Goal: Task Accomplishment & Management: Manage account settings

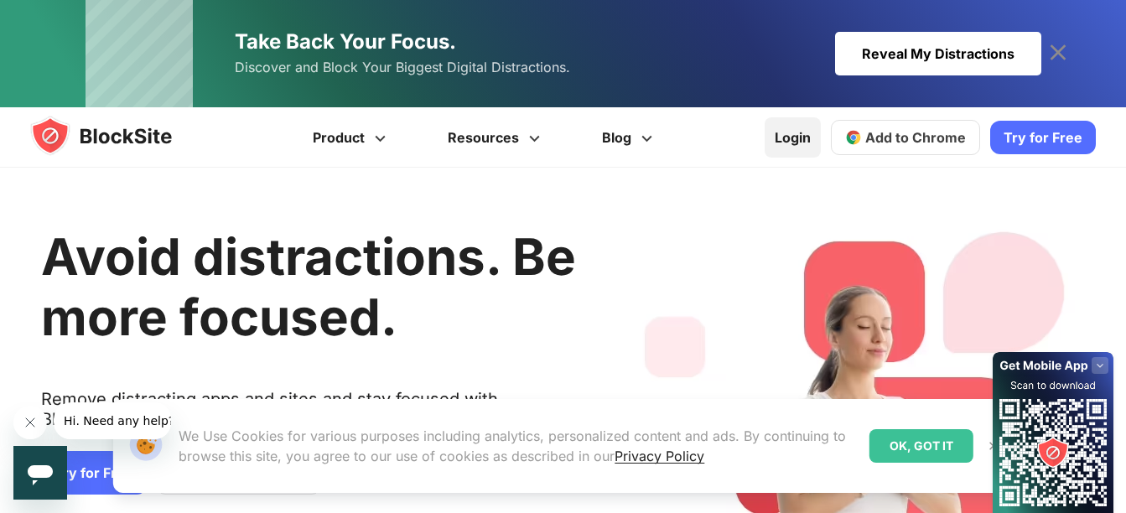
click at [806, 138] on link "Login" at bounding box center [793, 137] width 56 height 40
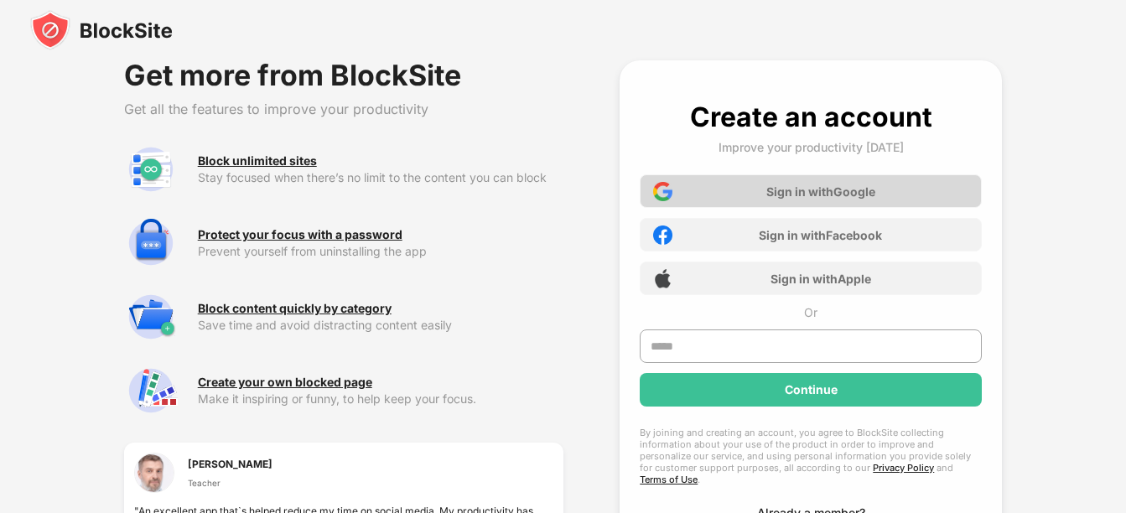
click at [804, 205] on div "Sign in with Google" at bounding box center [811, 191] width 342 height 34
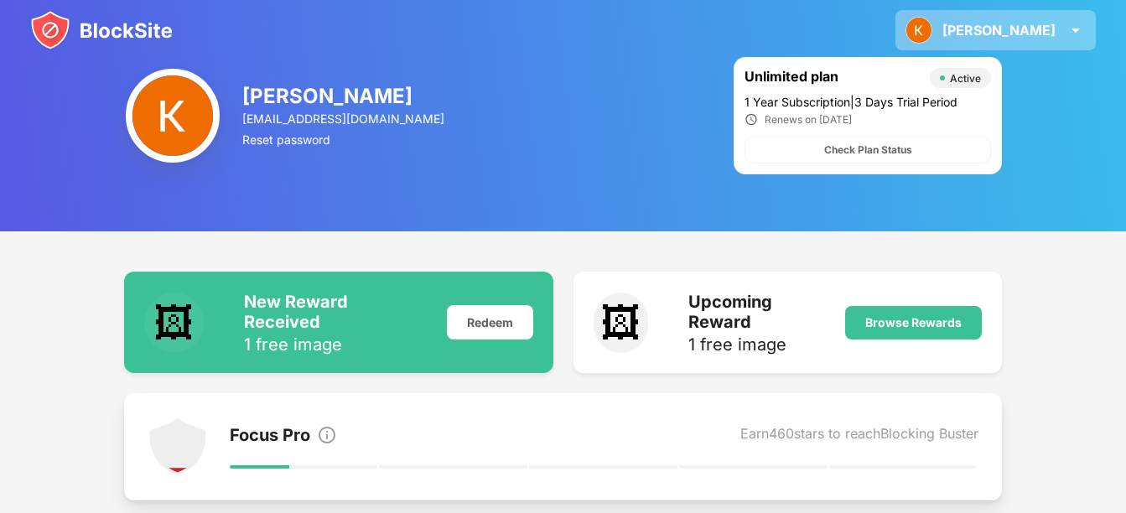
click at [1053, 24] on div "[PERSON_NAME]" at bounding box center [999, 30] width 113 height 17
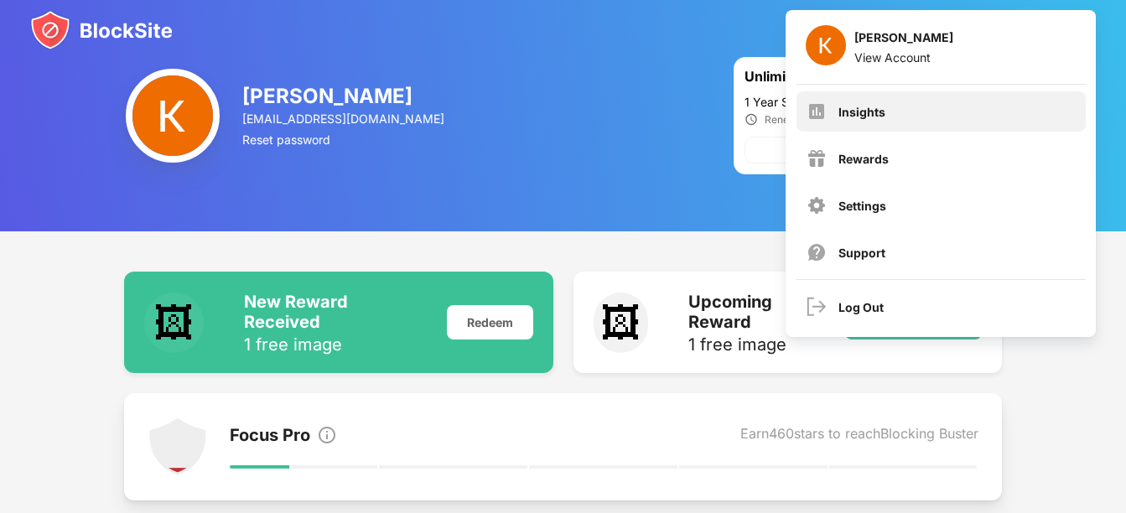
click at [1026, 119] on div "Insights" at bounding box center [941, 111] width 289 height 40
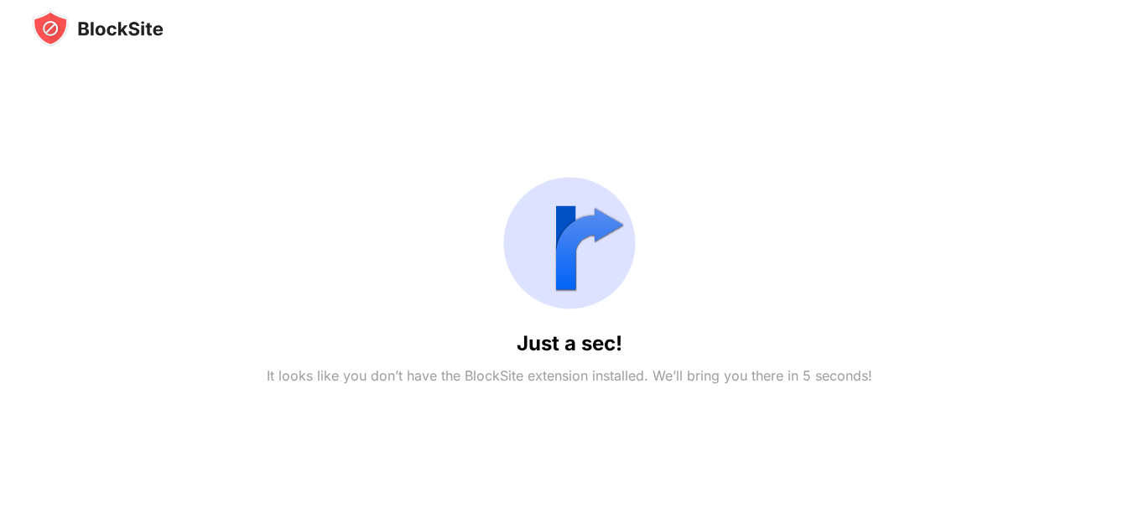
click at [457, 21] on div "Just a sec! It looks like you don’t have the BlockSite extension installed. We’…" at bounding box center [569, 256] width 1139 height 513
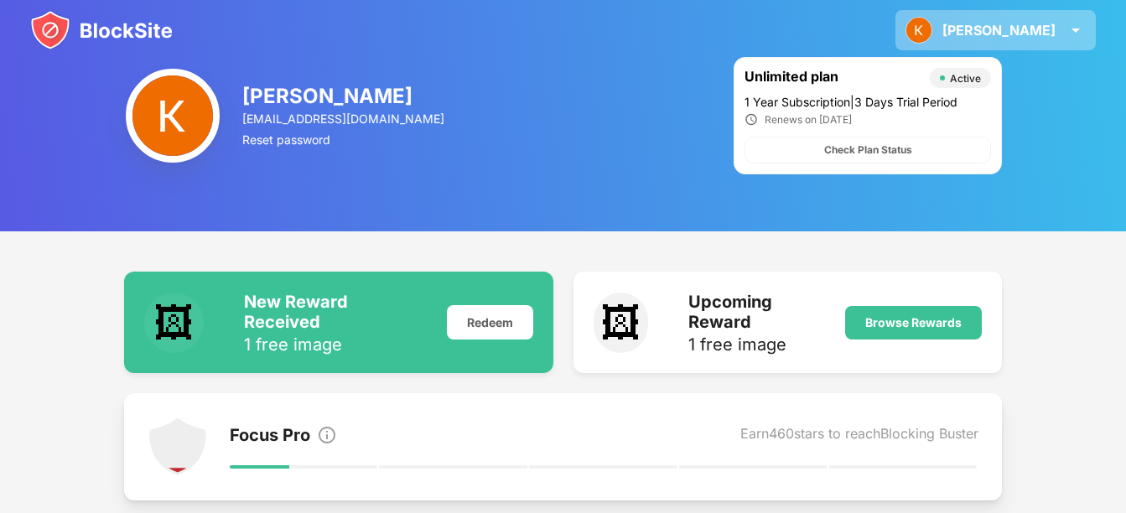
click at [1054, 34] on div "[PERSON_NAME]" at bounding box center [999, 30] width 113 height 17
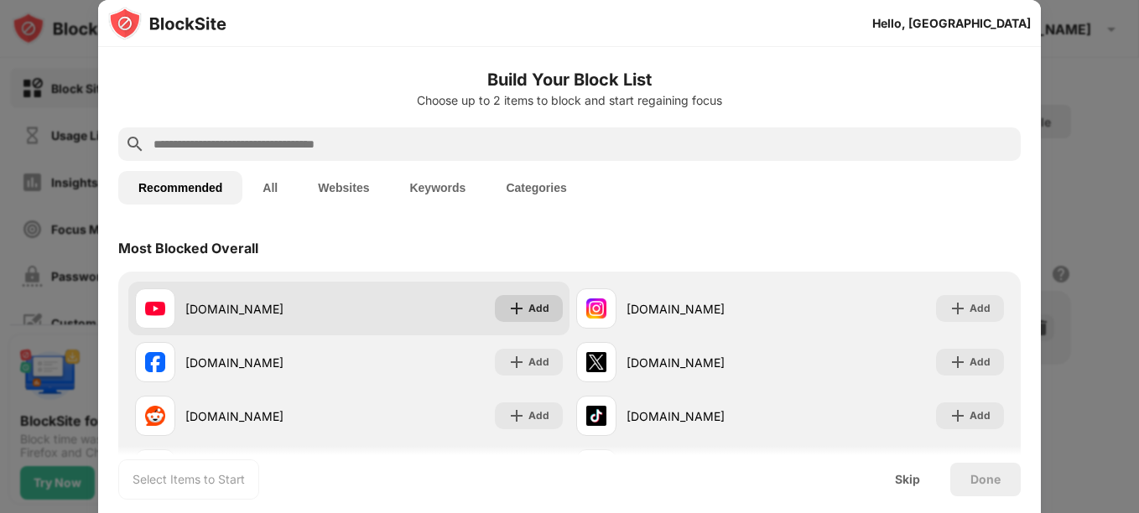
click at [552, 310] on div "Add" at bounding box center [529, 308] width 68 height 27
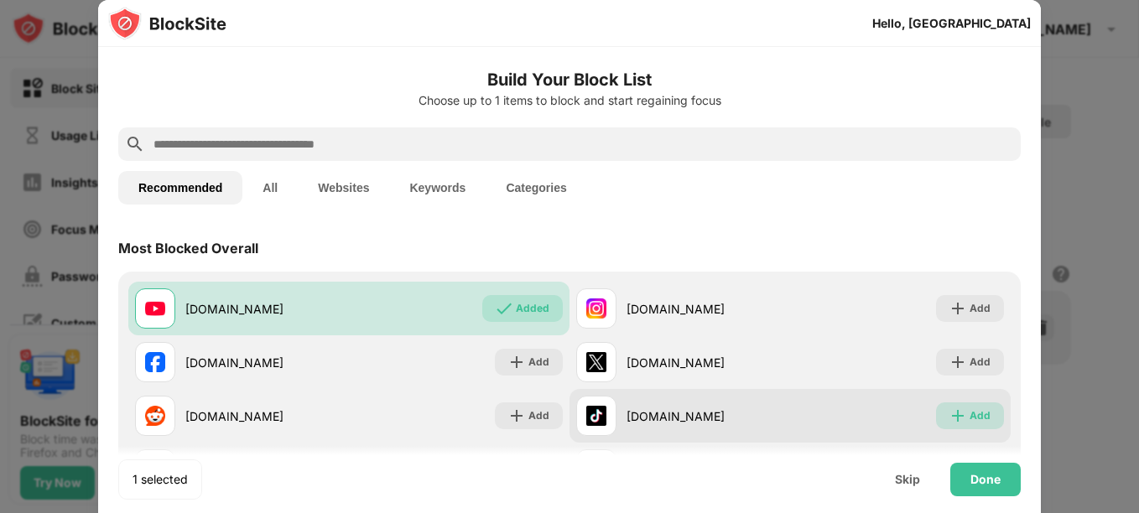
click at [936, 413] on div "Add" at bounding box center [970, 416] width 68 height 27
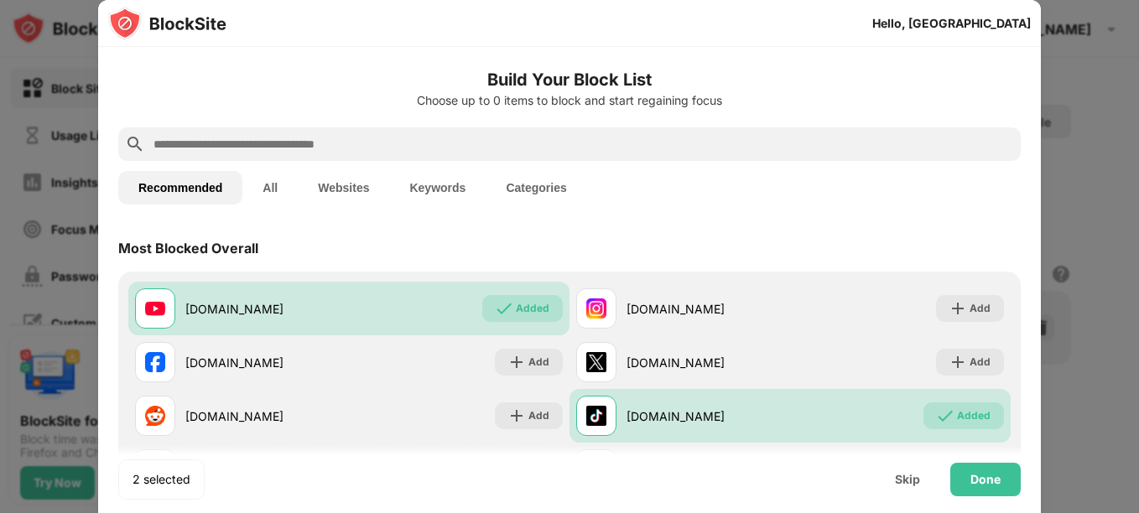
click at [811, 143] on input "text" at bounding box center [583, 144] width 862 height 20
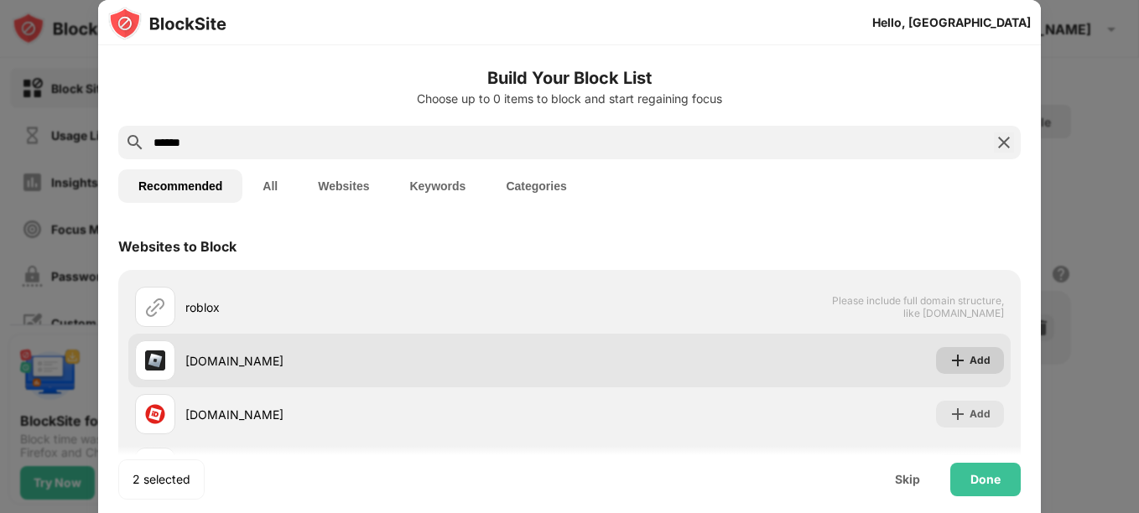
type input "******"
click at [955, 362] on div "Add" at bounding box center [970, 360] width 68 height 27
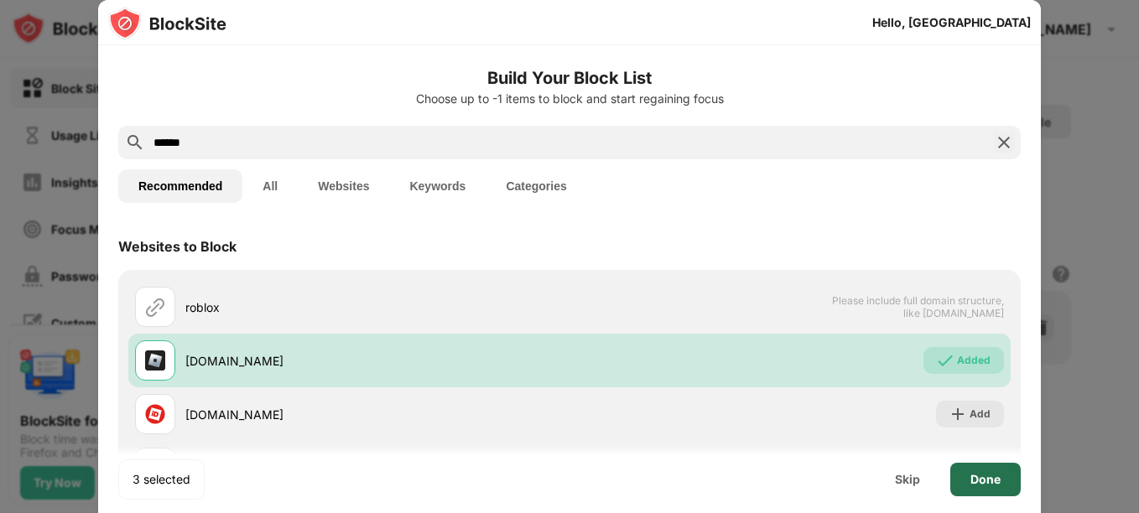
click at [980, 484] on div "Done" at bounding box center [985, 479] width 30 height 13
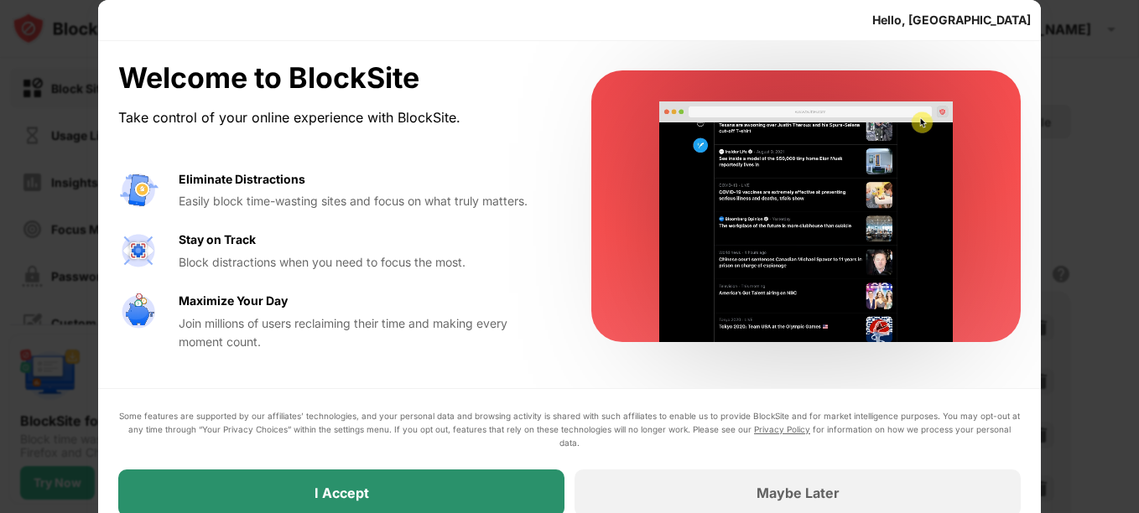
click at [506, 482] on div "I Accept" at bounding box center [341, 493] width 446 height 47
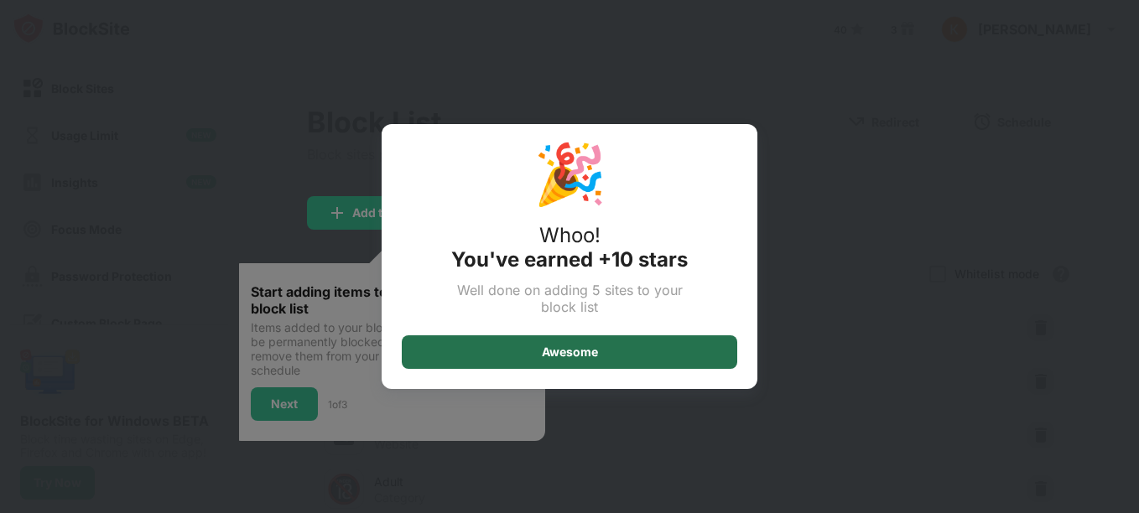
click at [622, 342] on div "Awesome" at bounding box center [569, 352] width 335 height 34
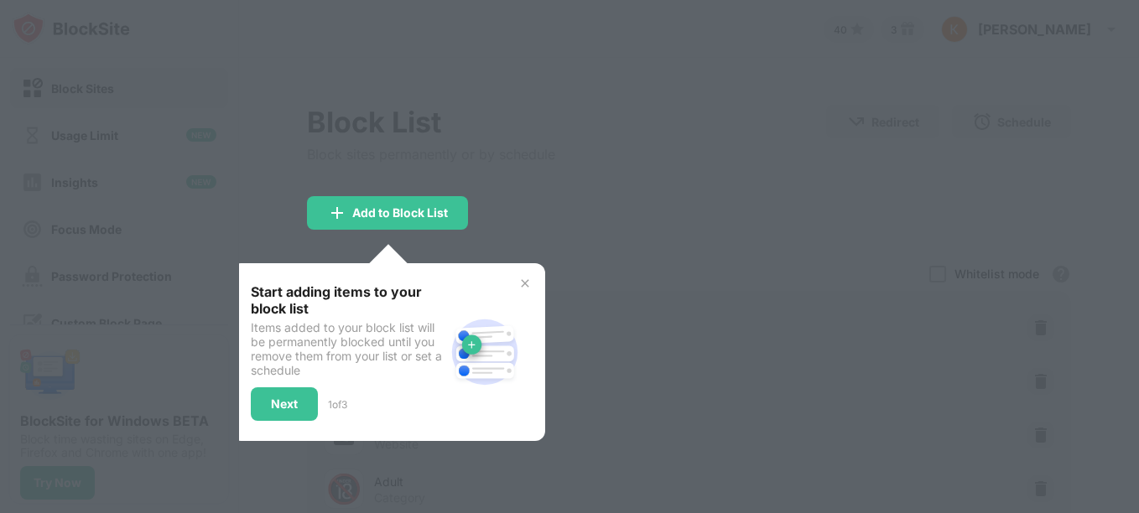
click at [528, 279] on img at bounding box center [524, 283] width 13 height 13
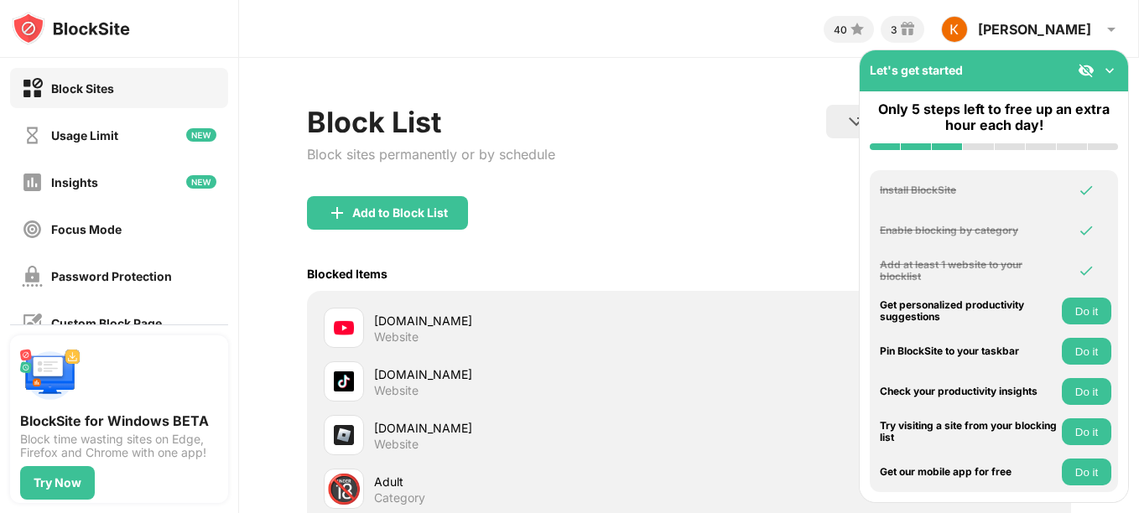
click at [1104, 74] on img at bounding box center [1109, 70] width 17 height 17
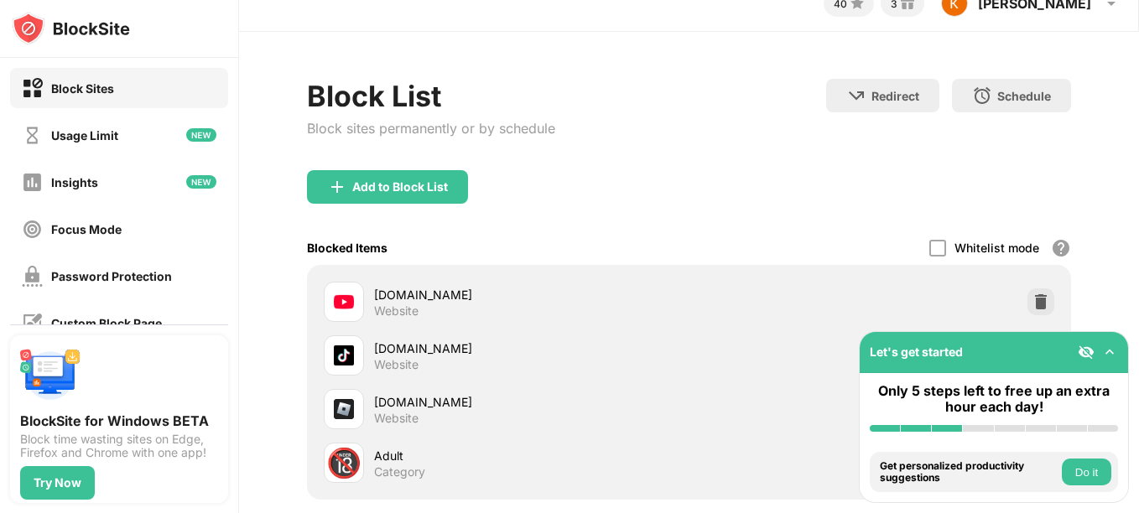
scroll to position [25, 0]
click at [203, 267] on div "Password Protection" at bounding box center [119, 276] width 218 height 40
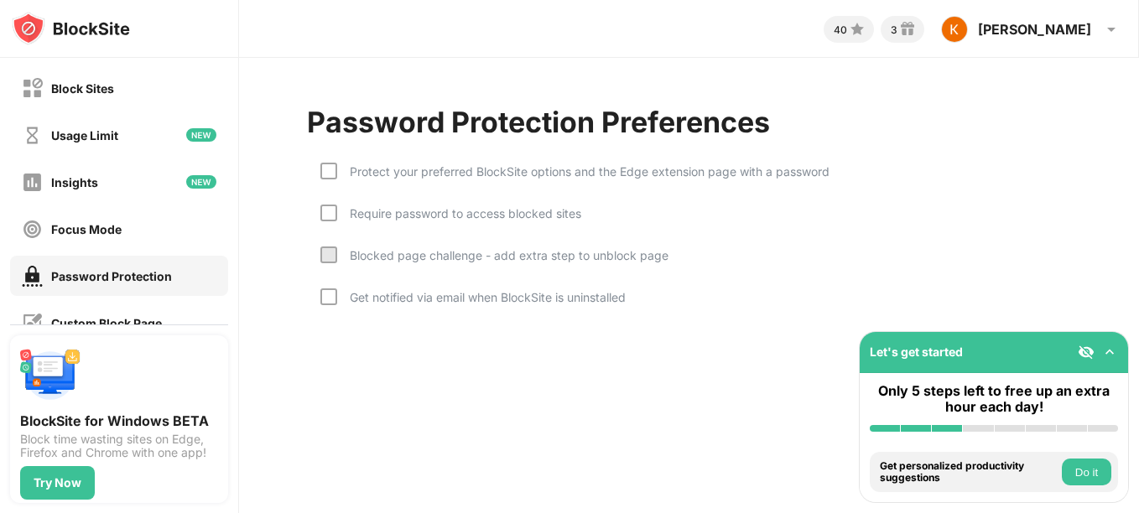
click at [319, 210] on div "Protect your preferred BlockSite options and the Edge extension page with a pas…" at bounding box center [688, 238] width 763 height 185
click at [326, 218] on div at bounding box center [328, 213] width 17 height 17
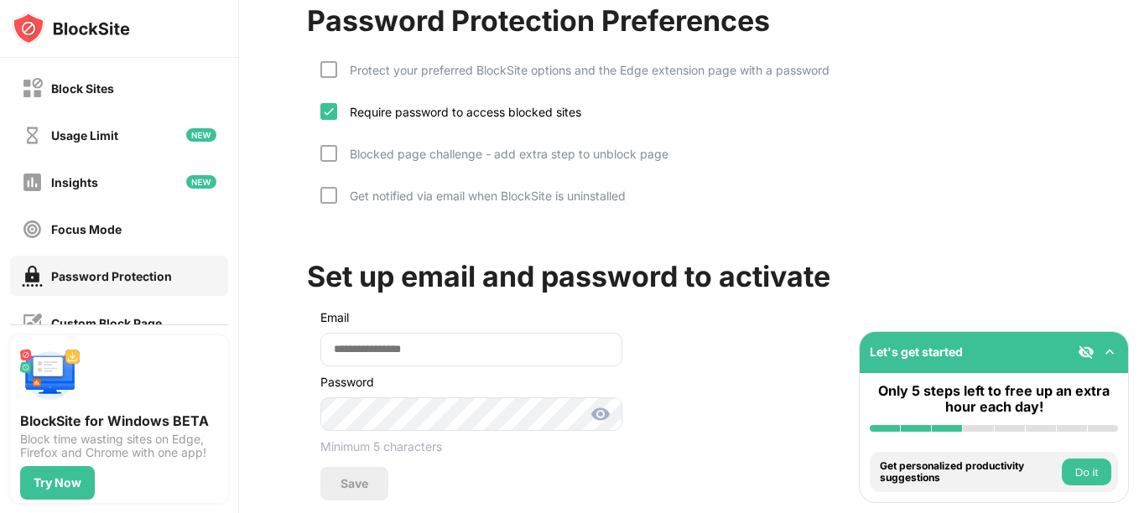
scroll to position [148, 0]
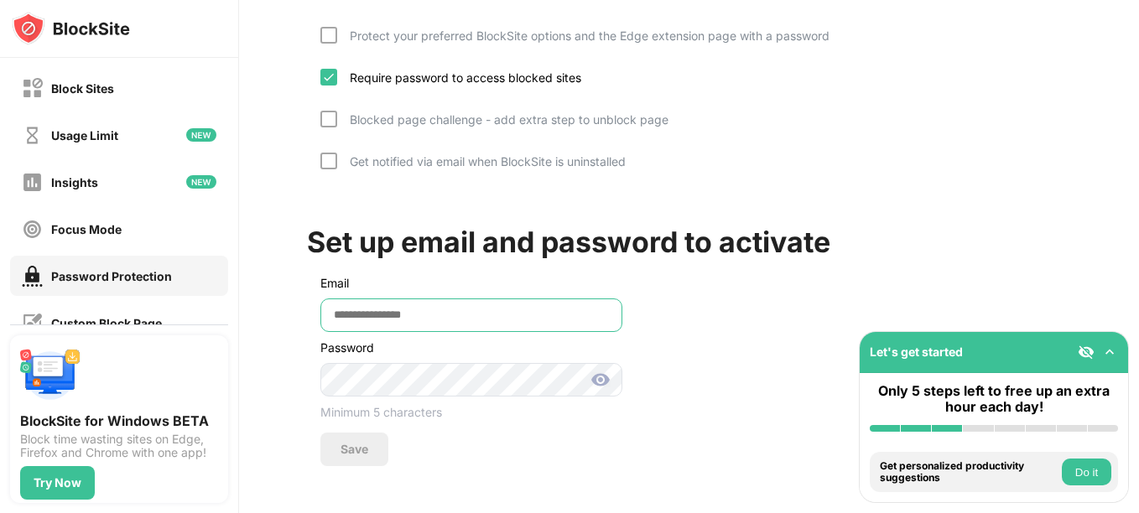
click at [522, 304] on input "email" at bounding box center [471, 316] width 302 height 34
type input "**********"
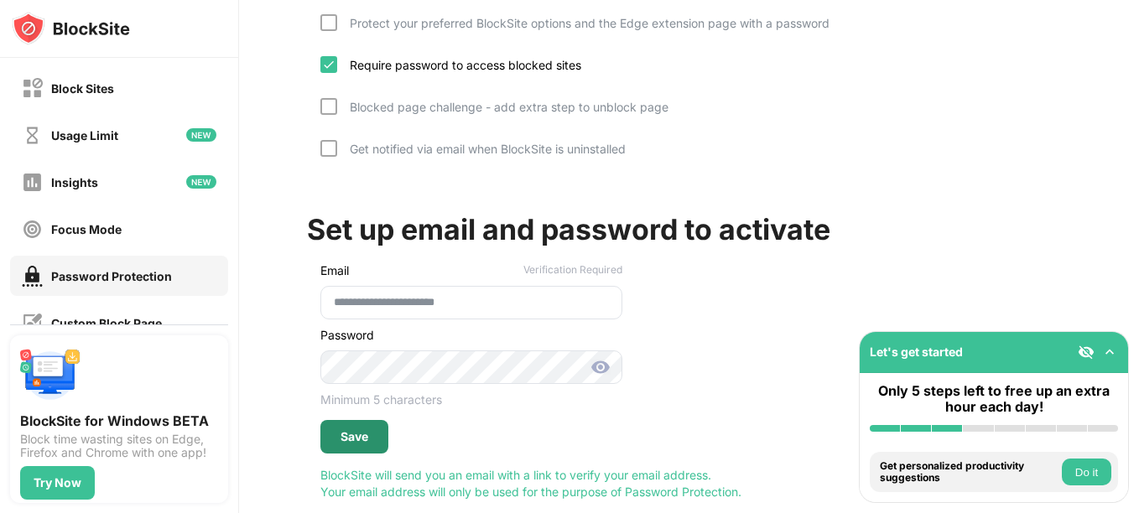
click at [367, 446] on div "Save" at bounding box center [354, 437] width 68 height 34
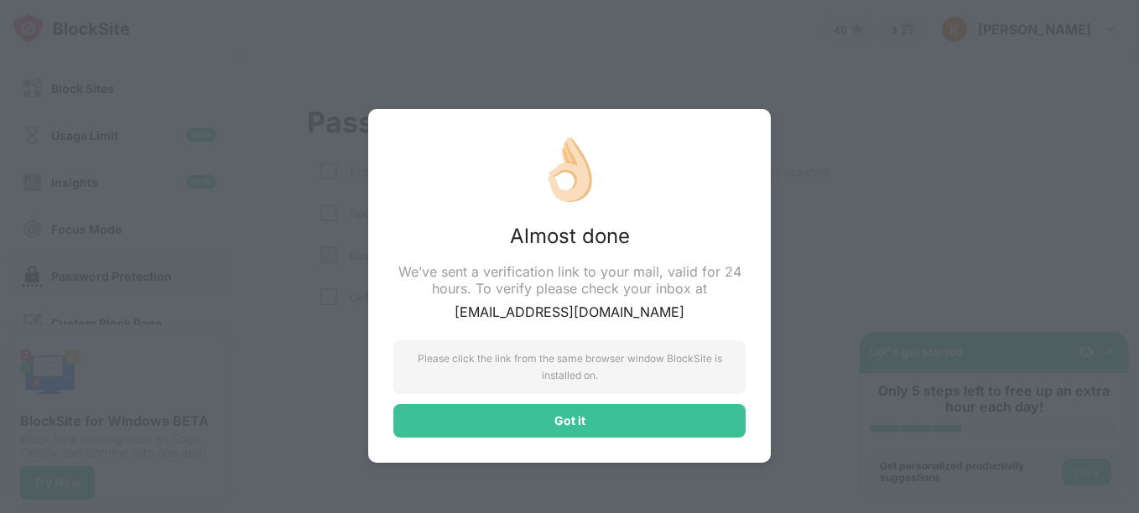
scroll to position [0, 0]
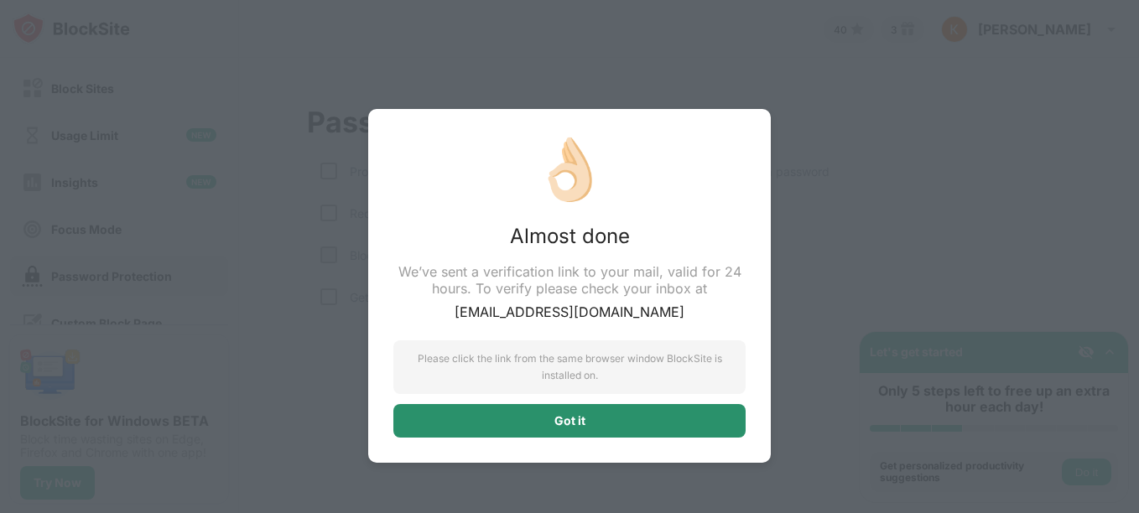
click at [555, 420] on div "Got it" at bounding box center [569, 420] width 31 height 13
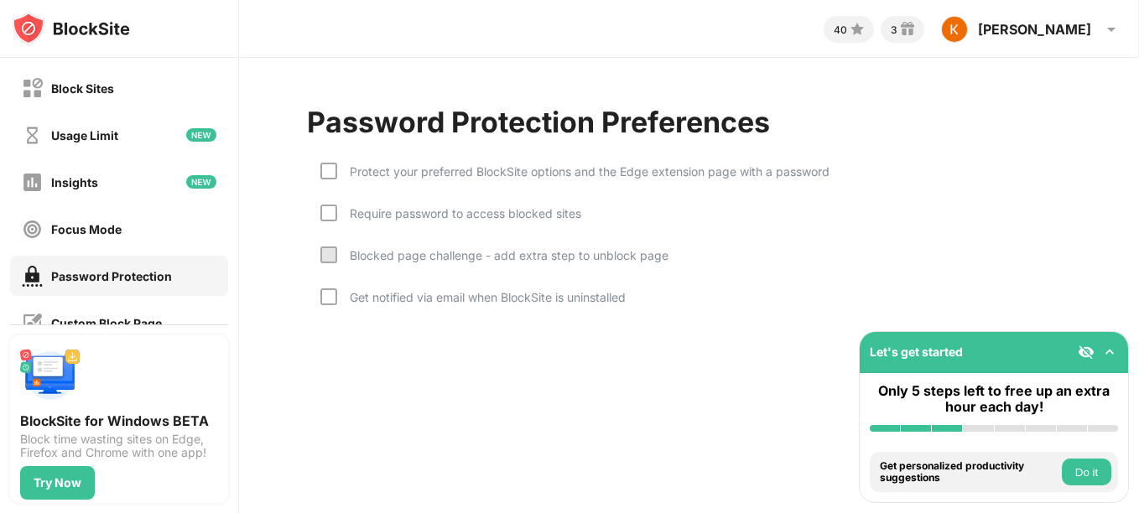
drag, startPoint x: 1138, startPoint y: 175, endPoint x: 1101, endPoint y: 290, distance: 120.7
click at [1101, 290] on div "Password Protection Preferences Protect your preferred BlockSite options and th…" at bounding box center [689, 218] width 900 height 320
drag, startPoint x: 1138, startPoint y: 236, endPoint x: 762, endPoint y: 379, distance: 403.0
click at [966, 391] on div "Block Sites Usage Limit Insights Focus Mode Password Protection Custom Block Pa…" at bounding box center [569, 256] width 1139 height 513
click at [628, 399] on div "40 3 Keosha Keosha Shanta View Account Insights Rewards Settings Support Log Ou…" at bounding box center [689, 256] width 900 height 513
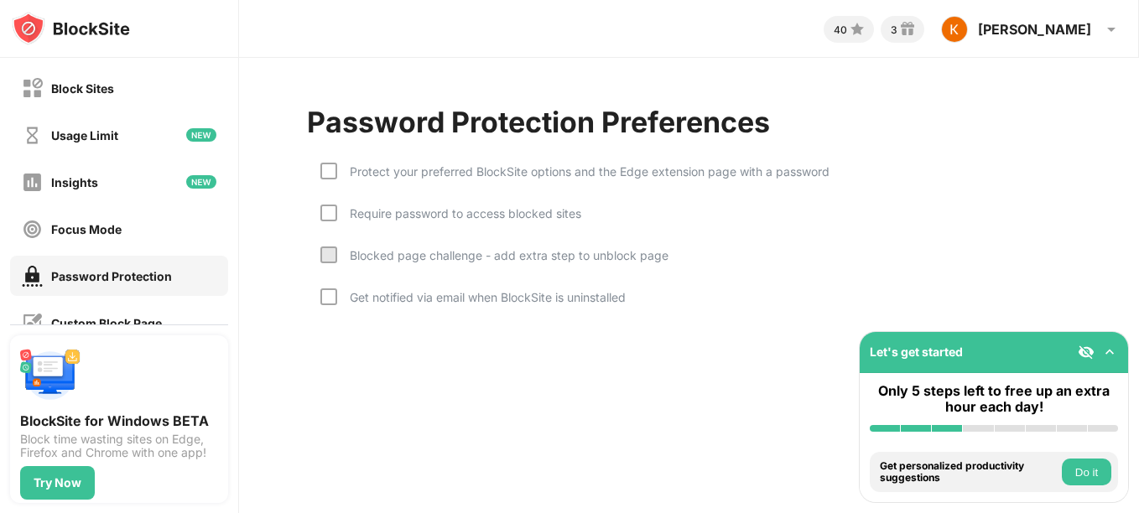
click at [339, 214] on div "Require password to access blocked sites" at bounding box center [459, 213] width 244 height 14
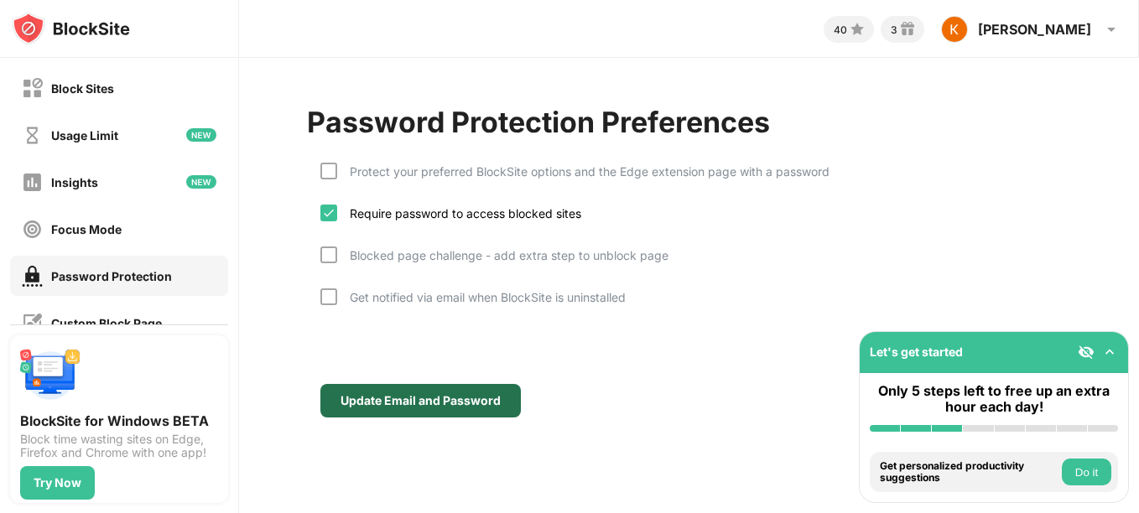
click at [479, 397] on div "Update Email and Password" at bounding box center [421, 400] width 160 height 13
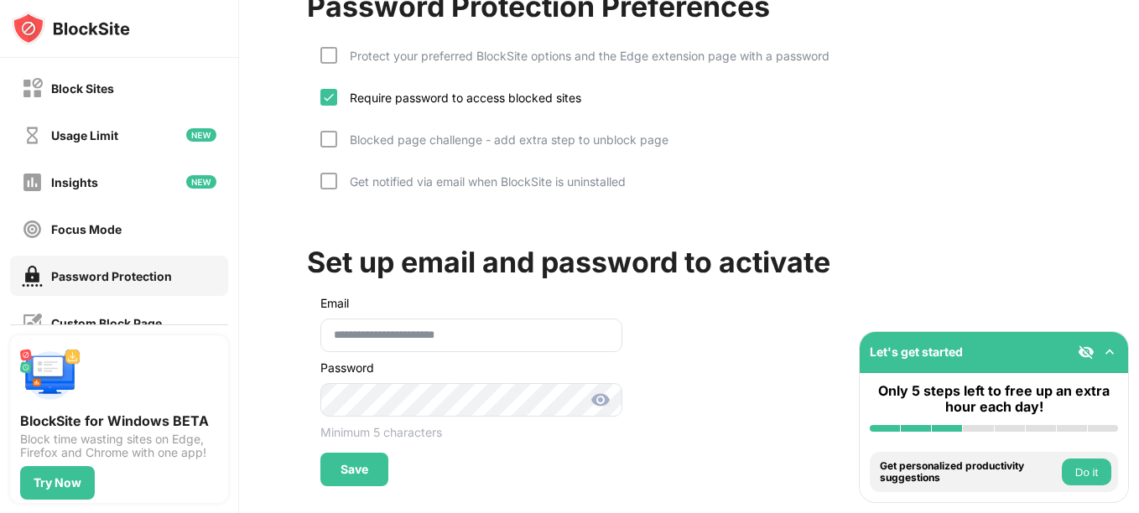
scroll to position [148, 0]
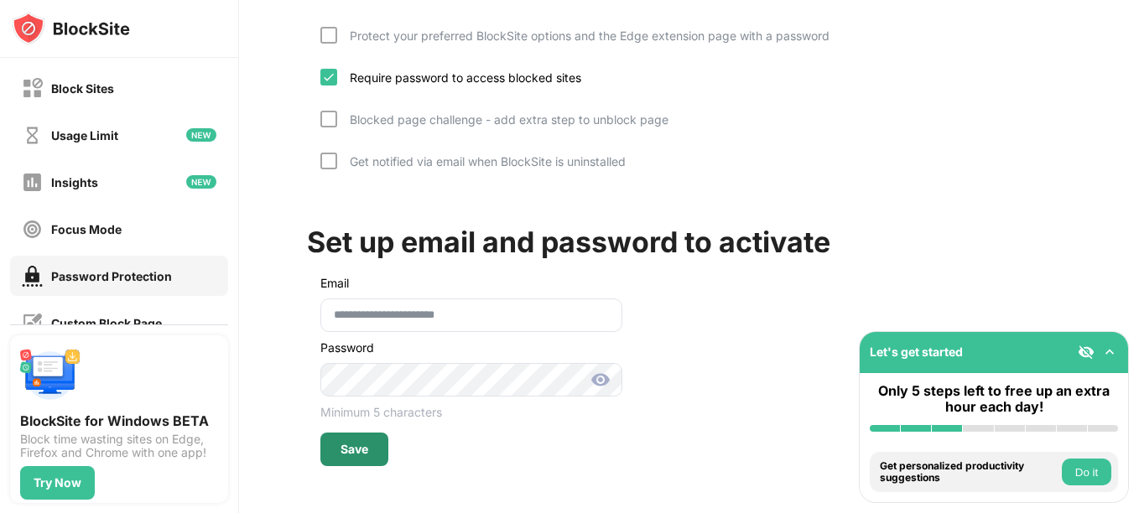
click at [345, 443] on div "Save" at bounding box center [355, 449] width 28 height 13
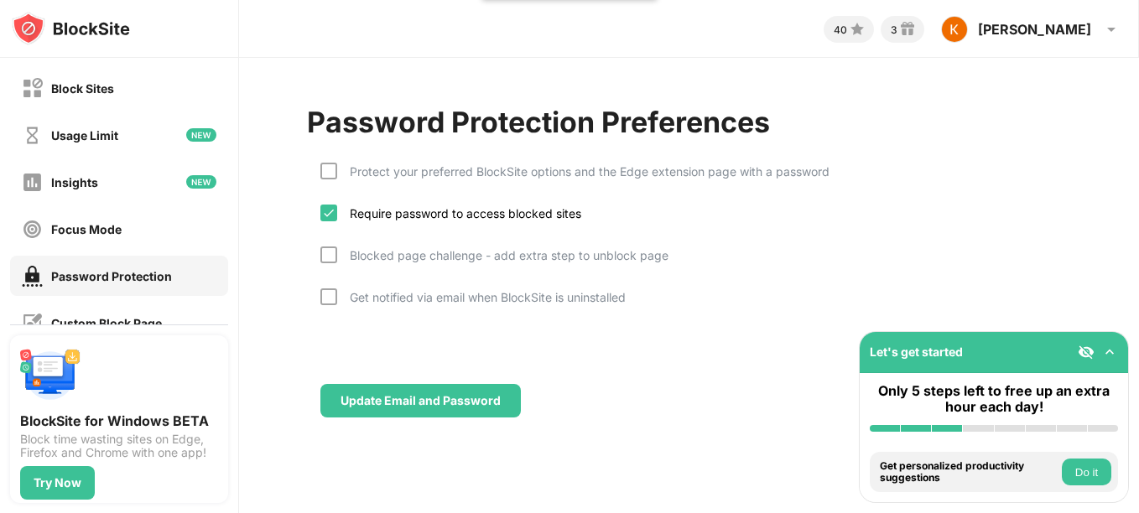
scroll to position [0, 0]
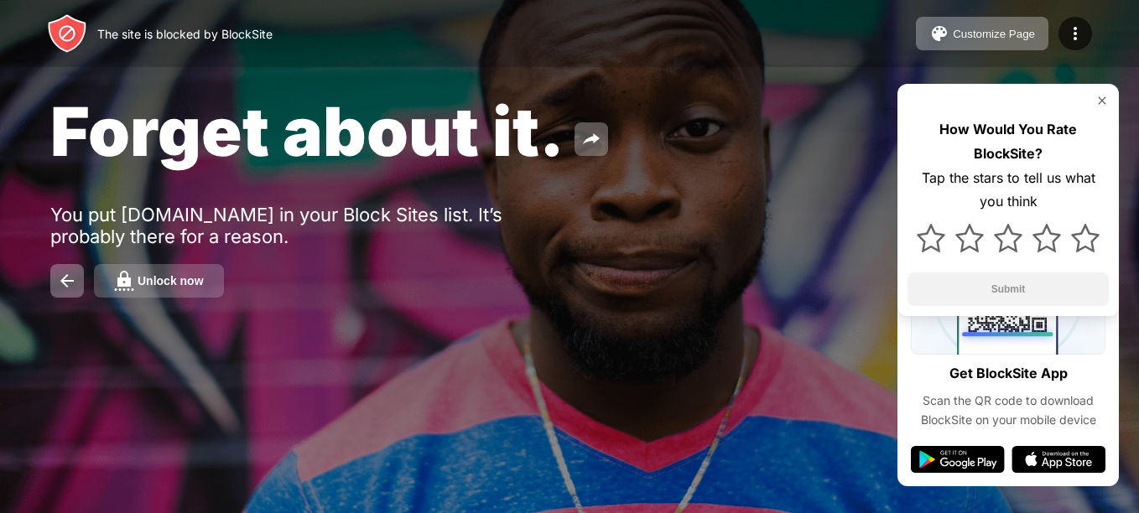
click at [196, 283] on div "Unlock now" at bounding box center [171, 280] width 66 height 13
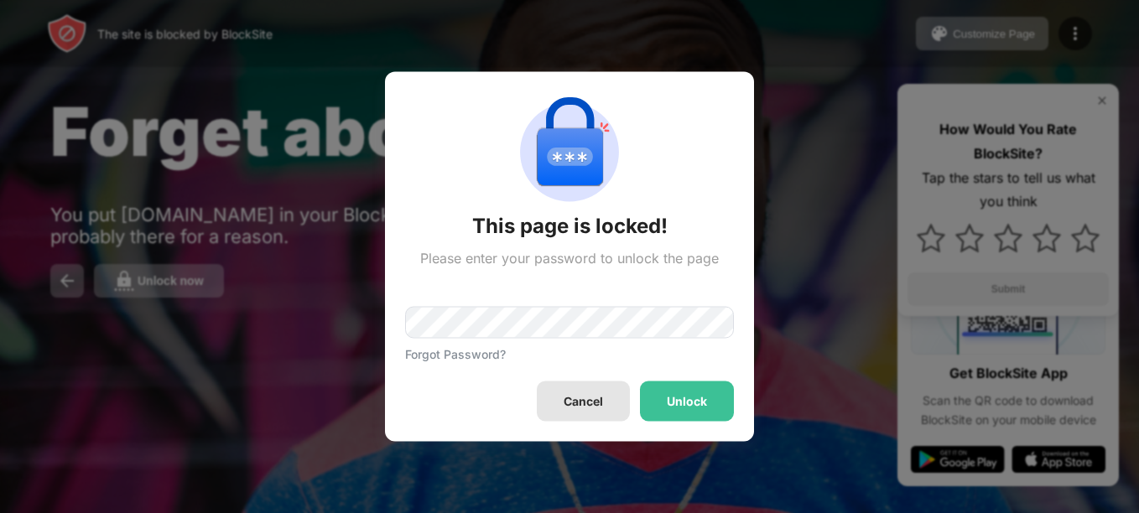
click at [585, 392] on div "Cancel" at bounding box center [583, 402] width 93 height 40
